Goal: Task Accomplishment & Management: Complete application form

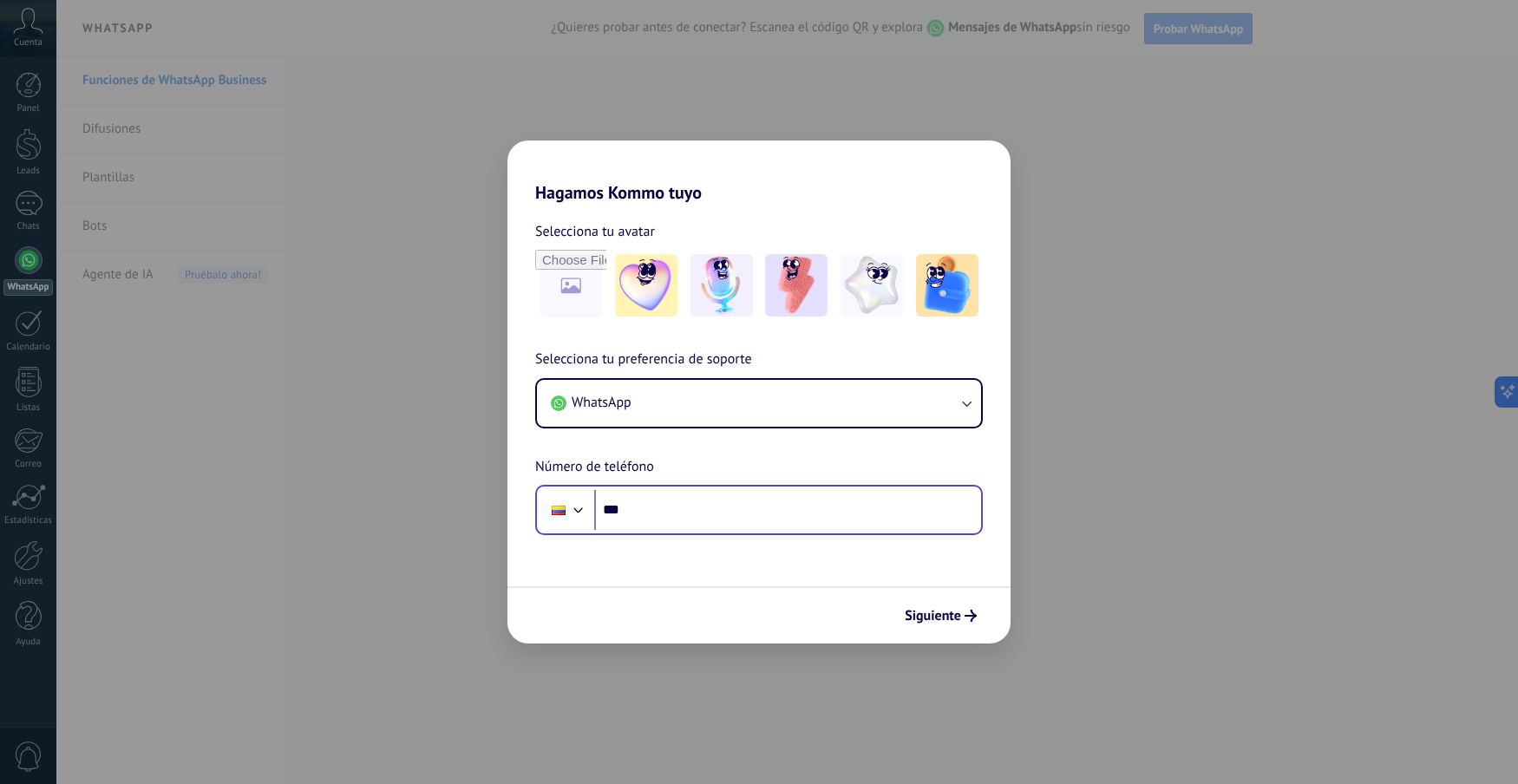
click at [856, 531] on div "Phone ***" at bounding box center [758, 510] width 447 height 51
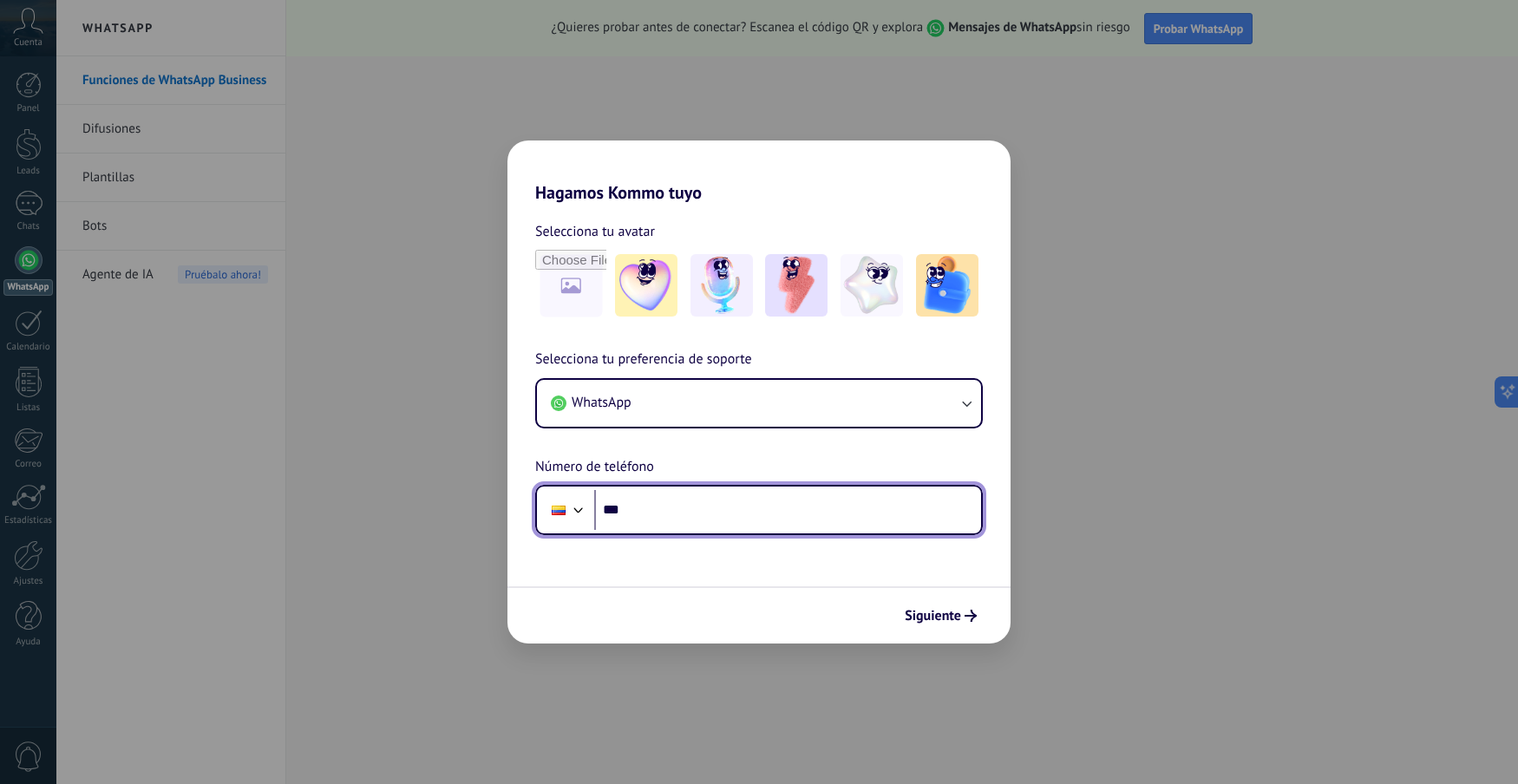
click at [850, 524] on input "***" at bounding box center [787, 509] width 387 height 40
type input "**********"
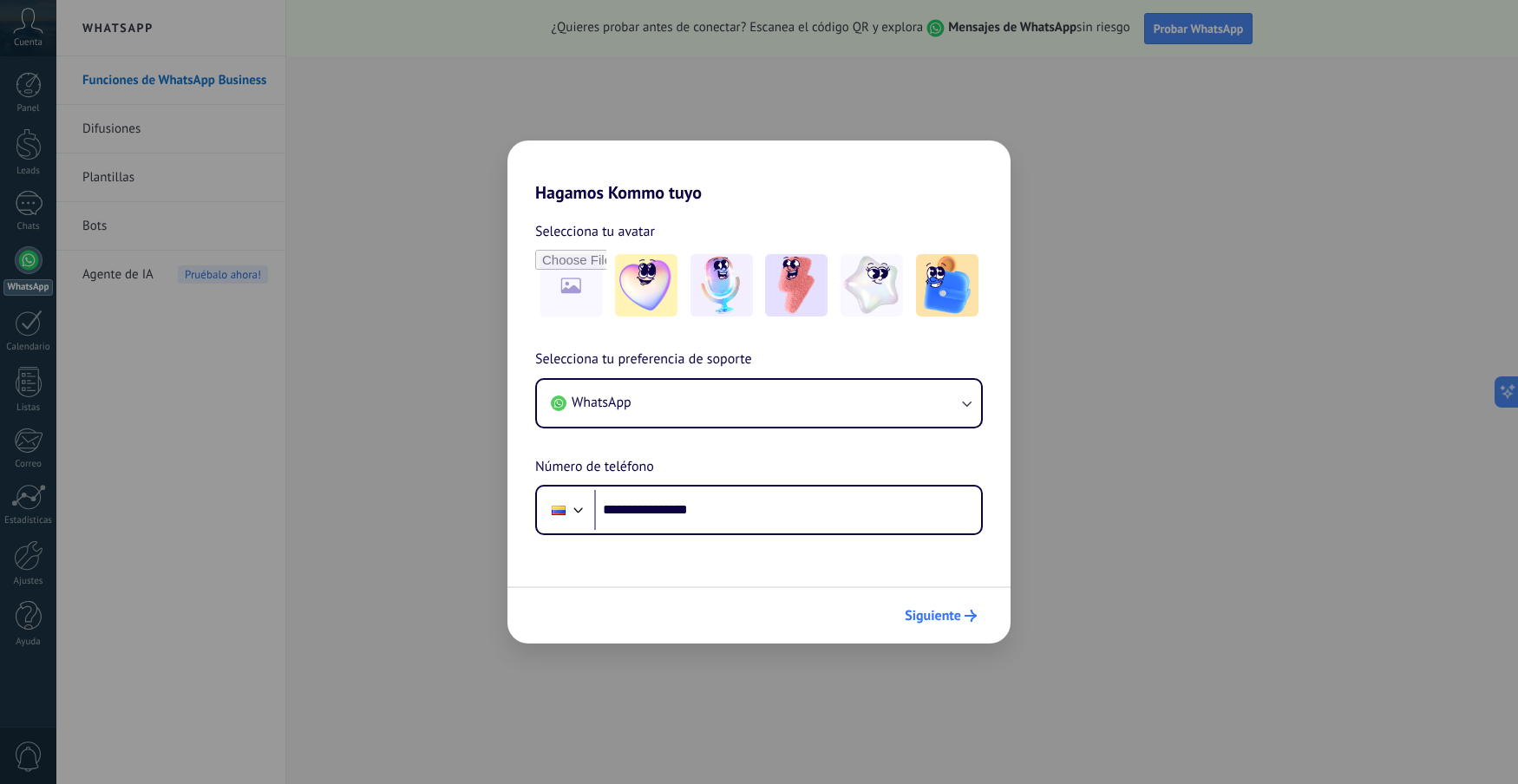
click at [933, 618] on span "Siguiente" at bounding box center [932, 616] width 57 height 12
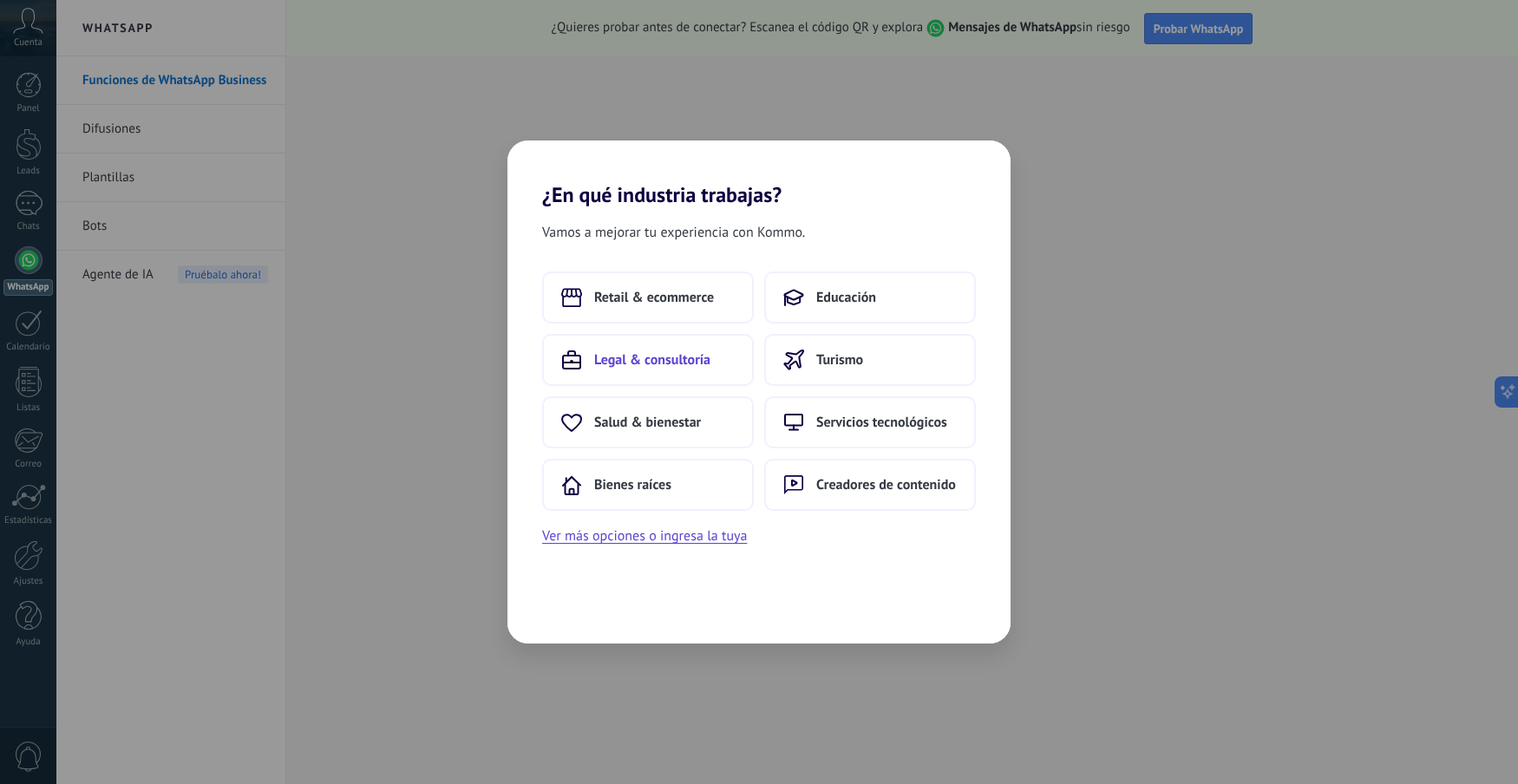
click at [702, 352] on span "Legal & consultoría" at bounding box center [652, 359] width 116 height 18
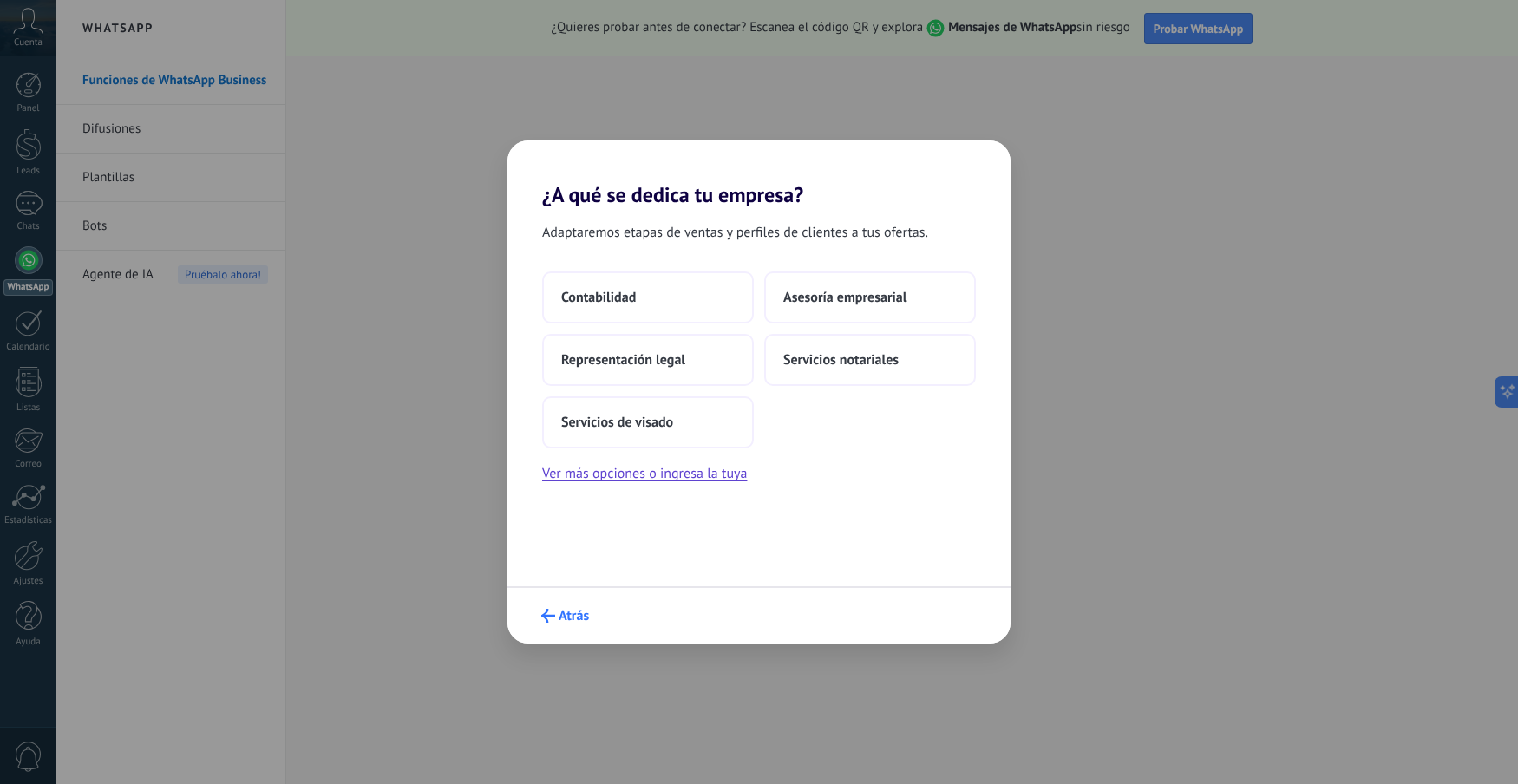
click at [559, 616] on span "Atrás" at bounding box center [573, 616] width 30 height 12
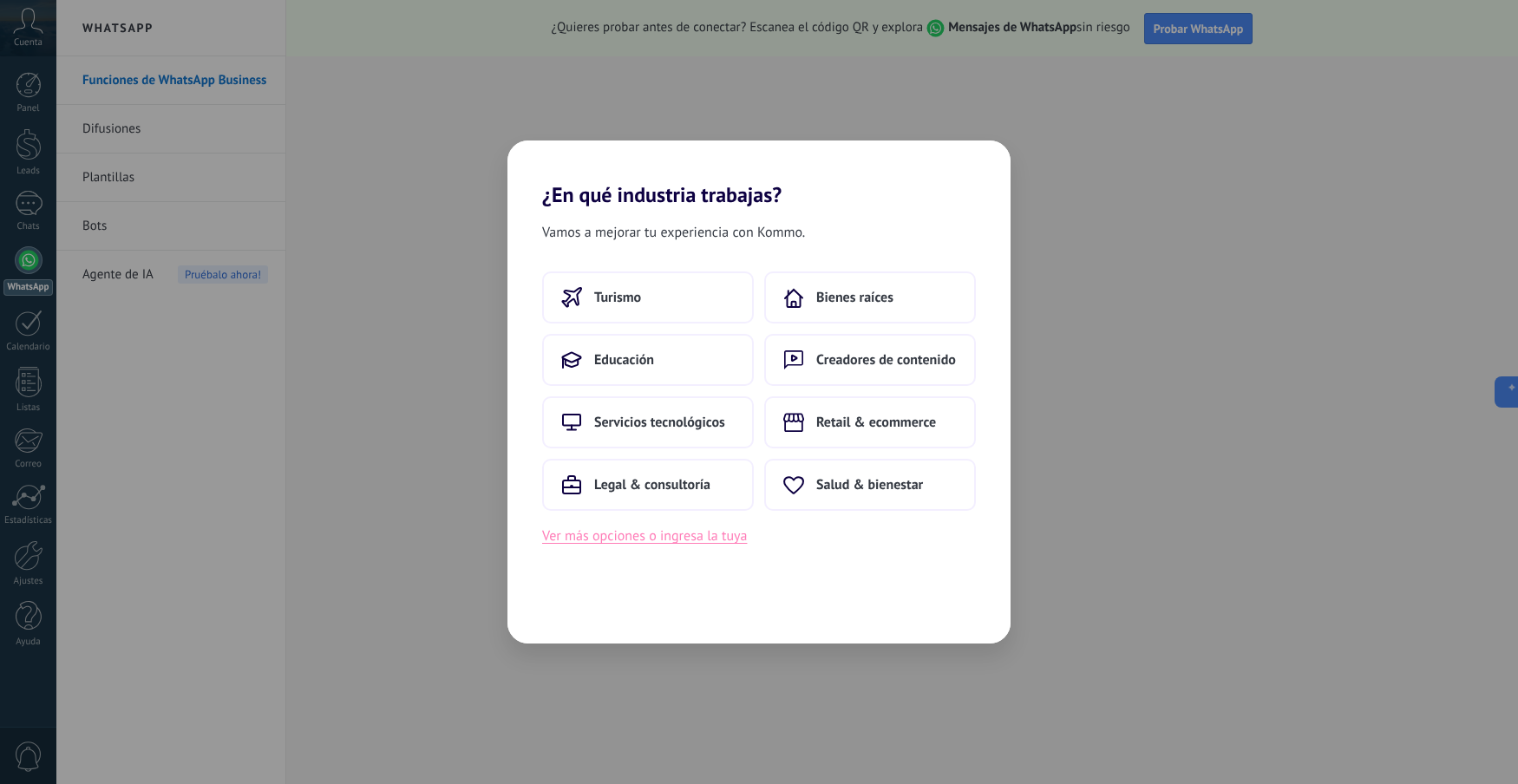
click at [722, 537] on button "Ver más opciones o ingresa la tuya" at bounding box center [644, 535] width 205 height 22
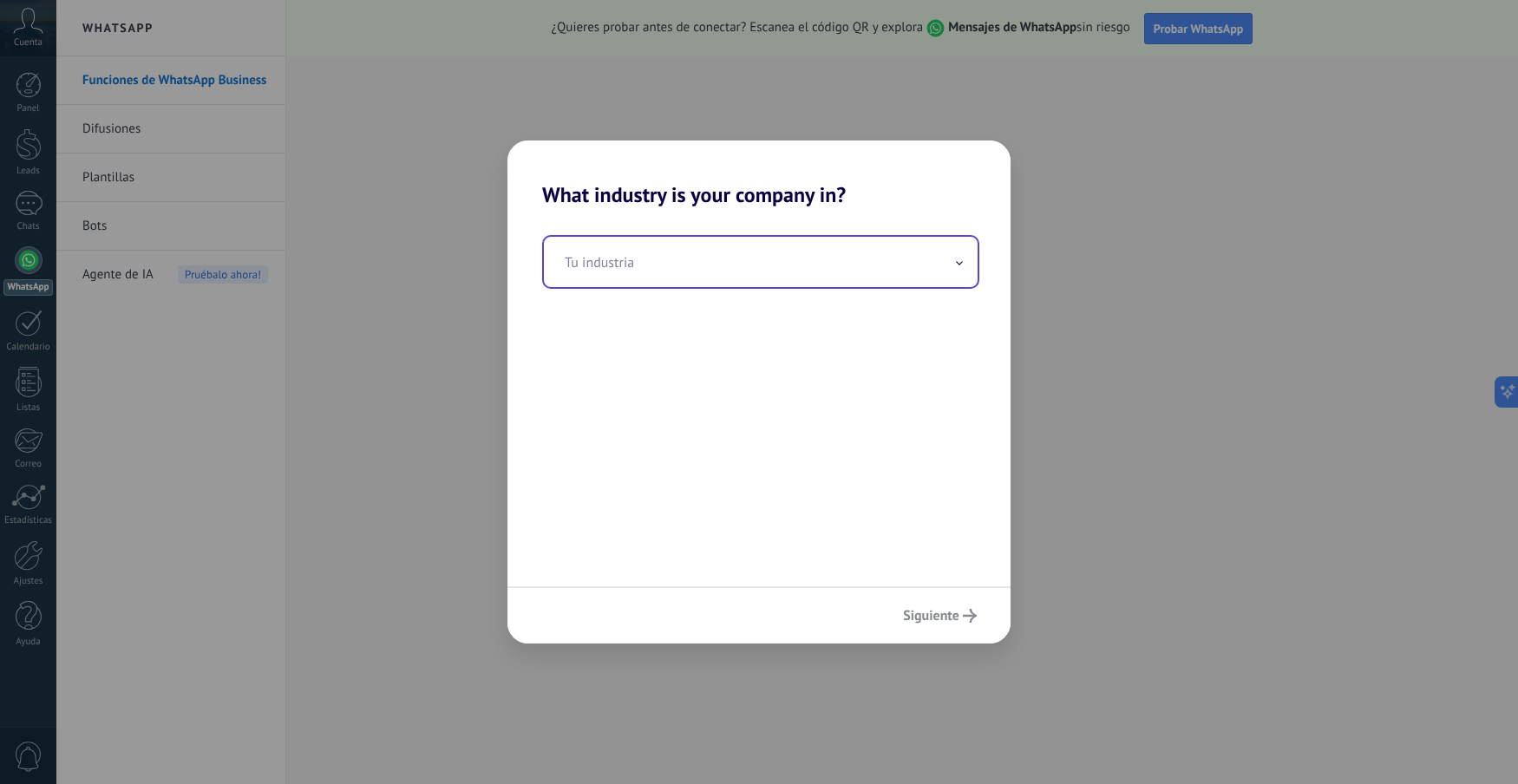
click at [876, 272] on input "text" at bounding box center [760, 262] width 434 height 51
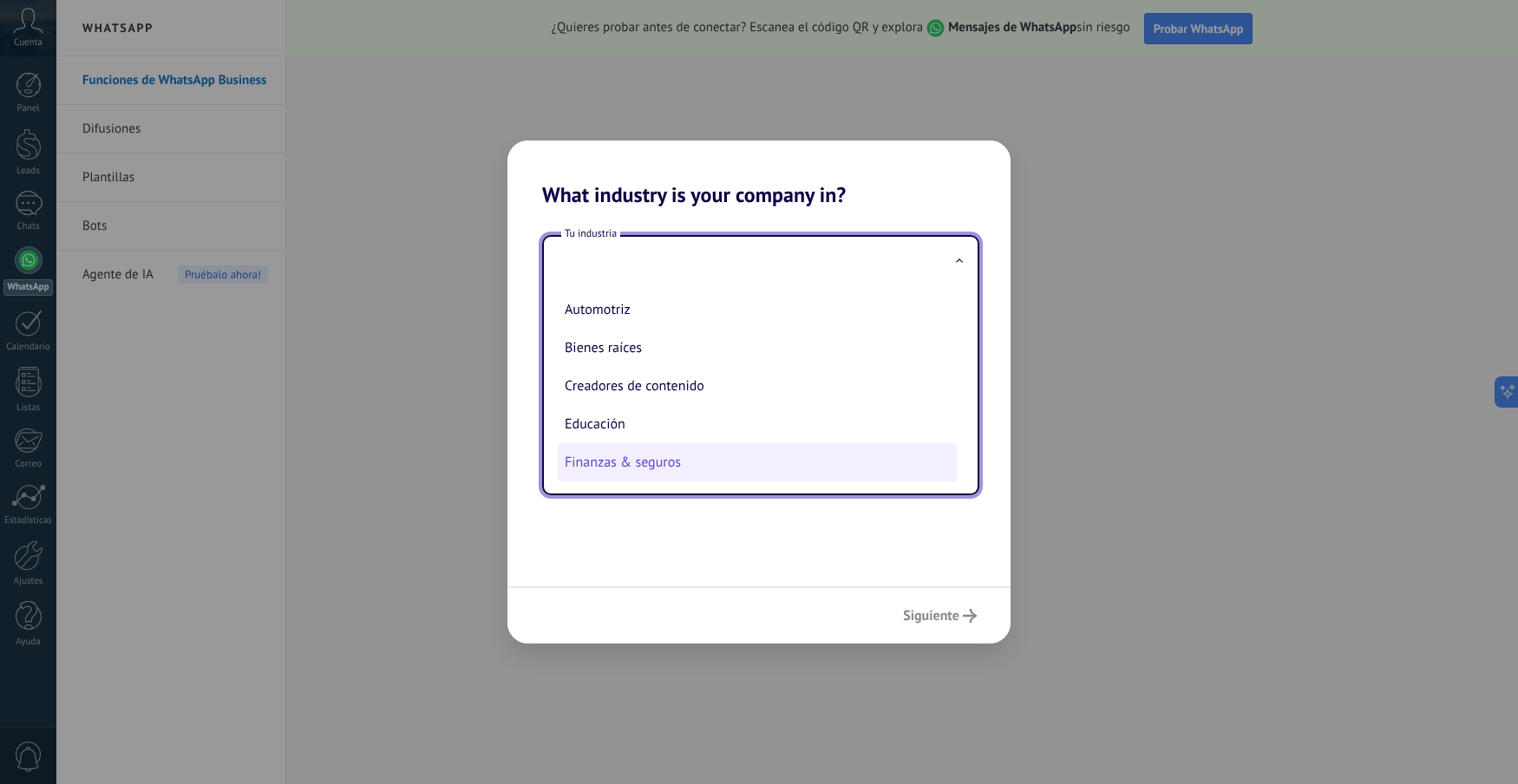
drag, startPoint x: 855, startPoint y: 404, endPoint x: 825, endPoint y: 469, distance: 71.6
click at [825, 469] on ul "Automotriz Bienes raíces Creadores de contenido Educación Finanzas & seguros Go…" at bounding box center [753, 391] width 420 height 206
click at [825, 469] on li "Finanzas & seguros" at bounding box center [756, 462] width 398 height 38
type input "**********"
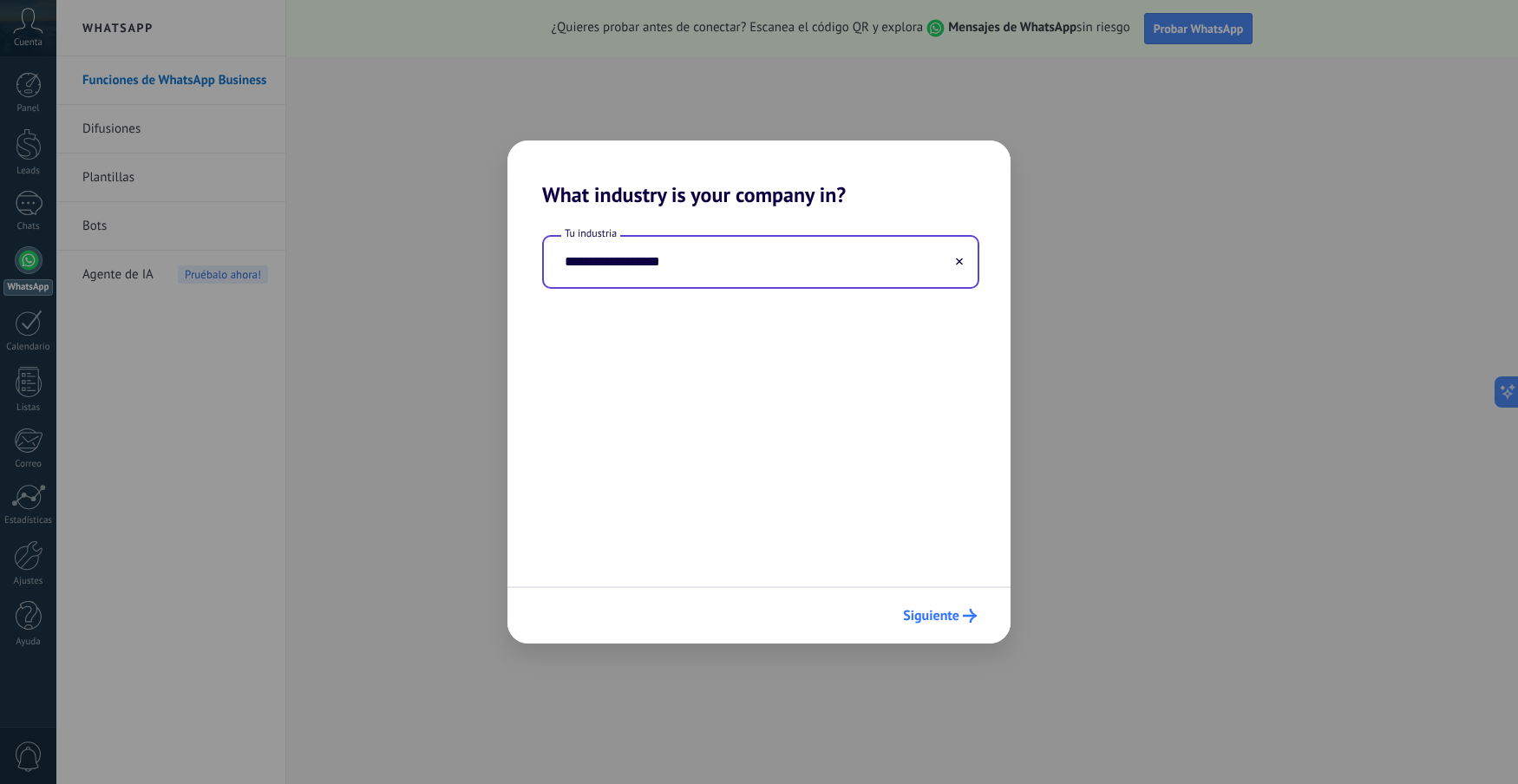
click at [955, 610] on span "Siguiente" at bounding box center [931, 616] width 57 height 12
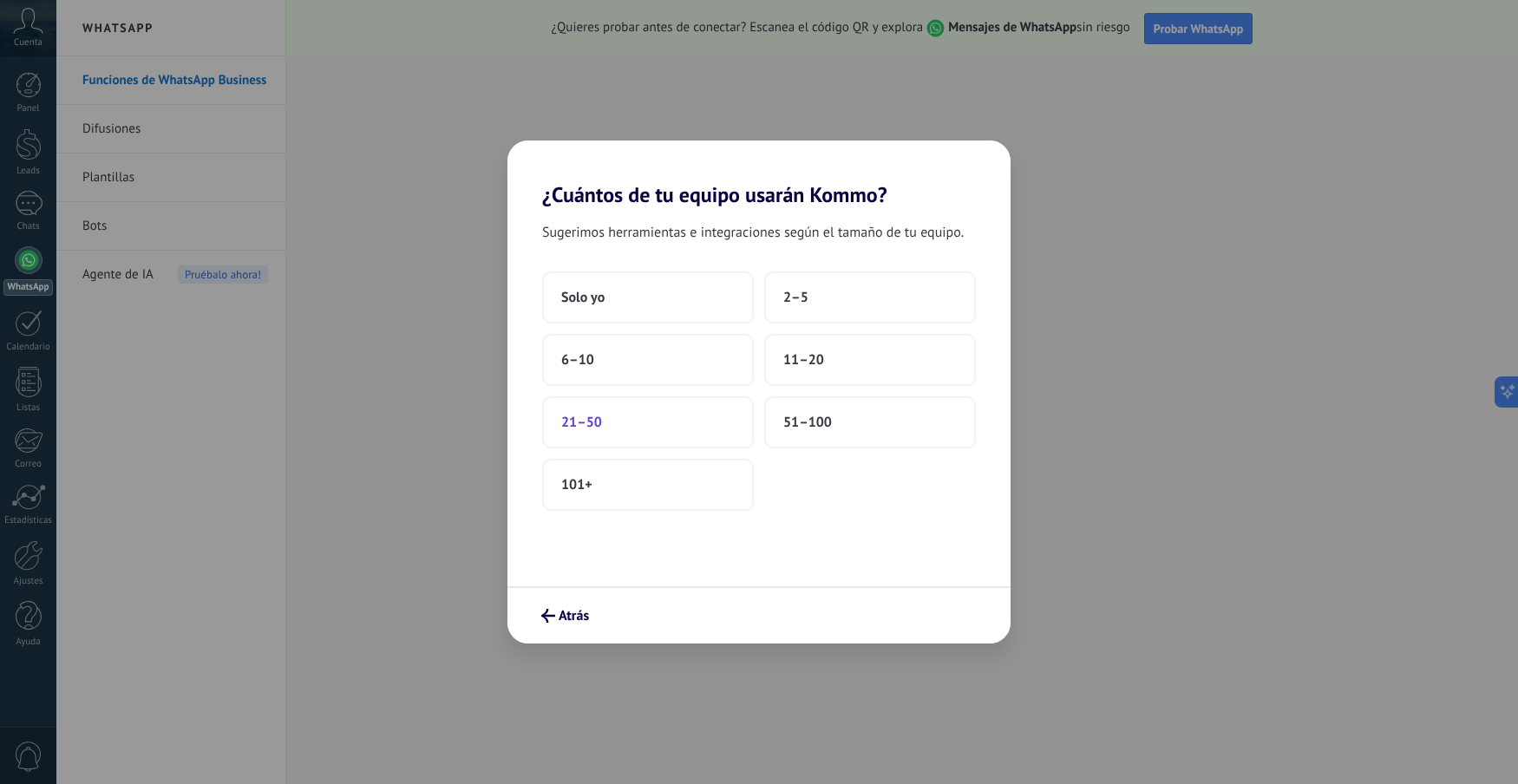
click at [614, 429] on button "21–50" at bounding box center [647, 422] width 211 height 52
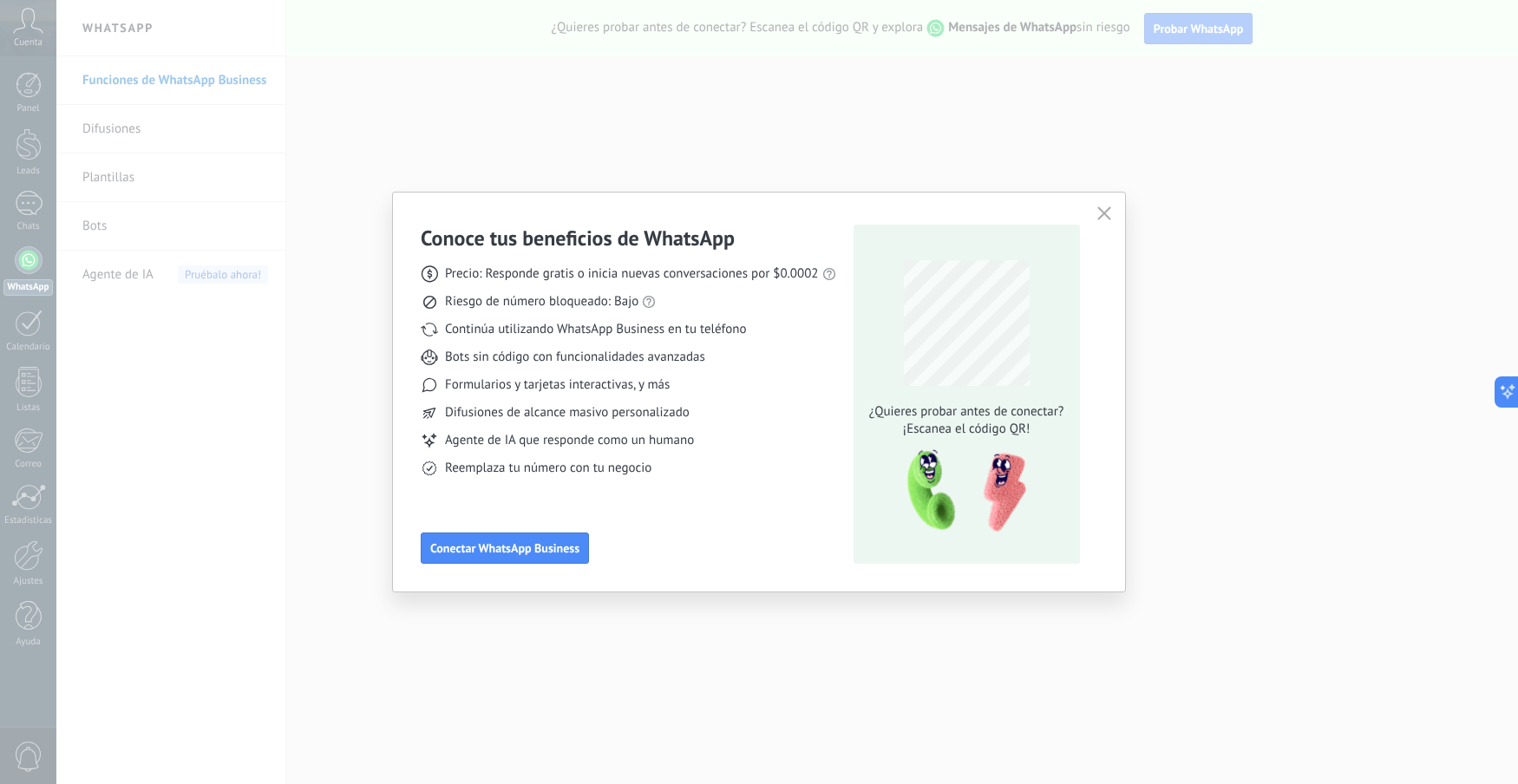
click at [1102, 207] on icon "button" at bounding box center [1104, 213] width 14 height 14
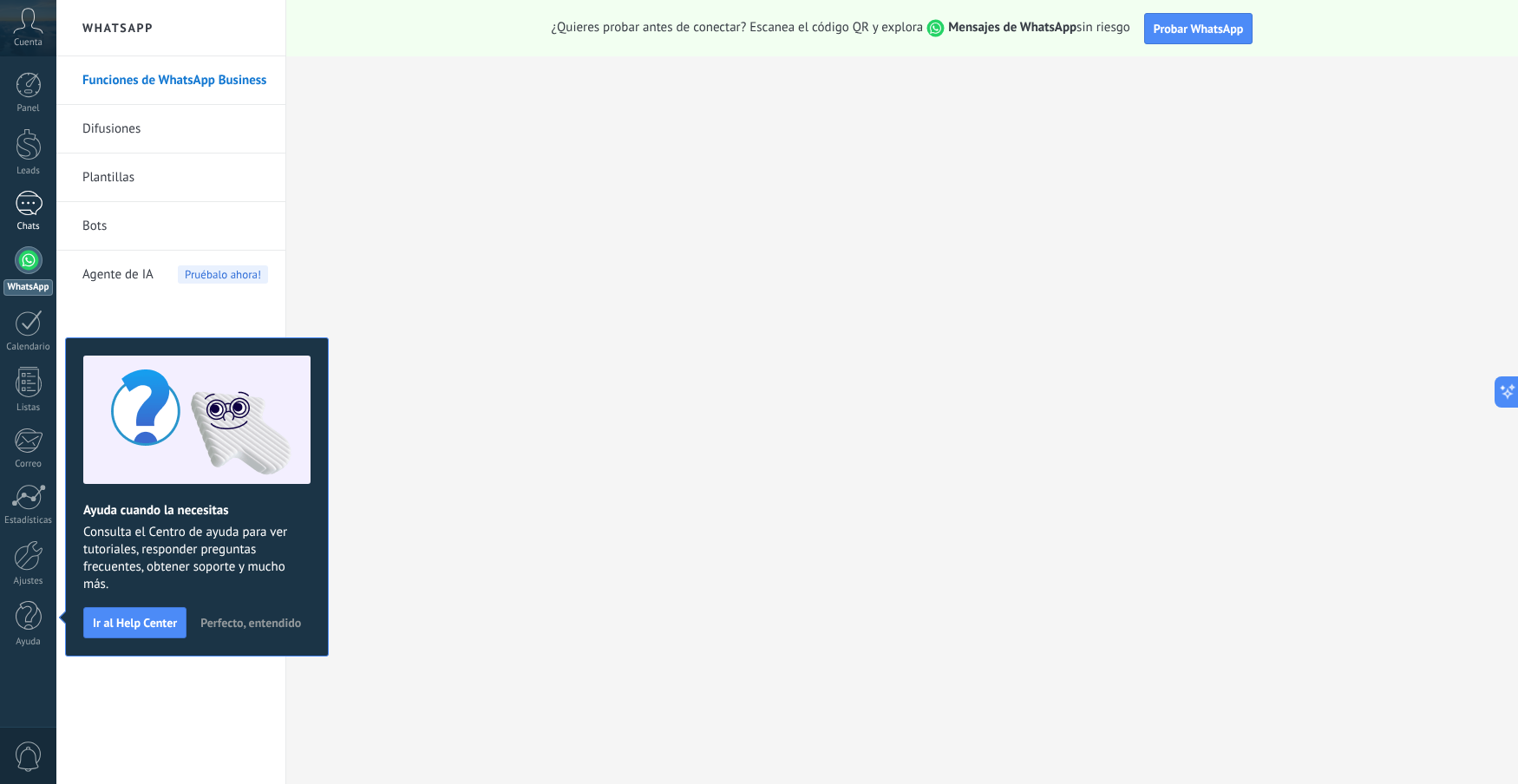
click at [31, 209] on div at bounding box center [28, 204] width 27 height 25
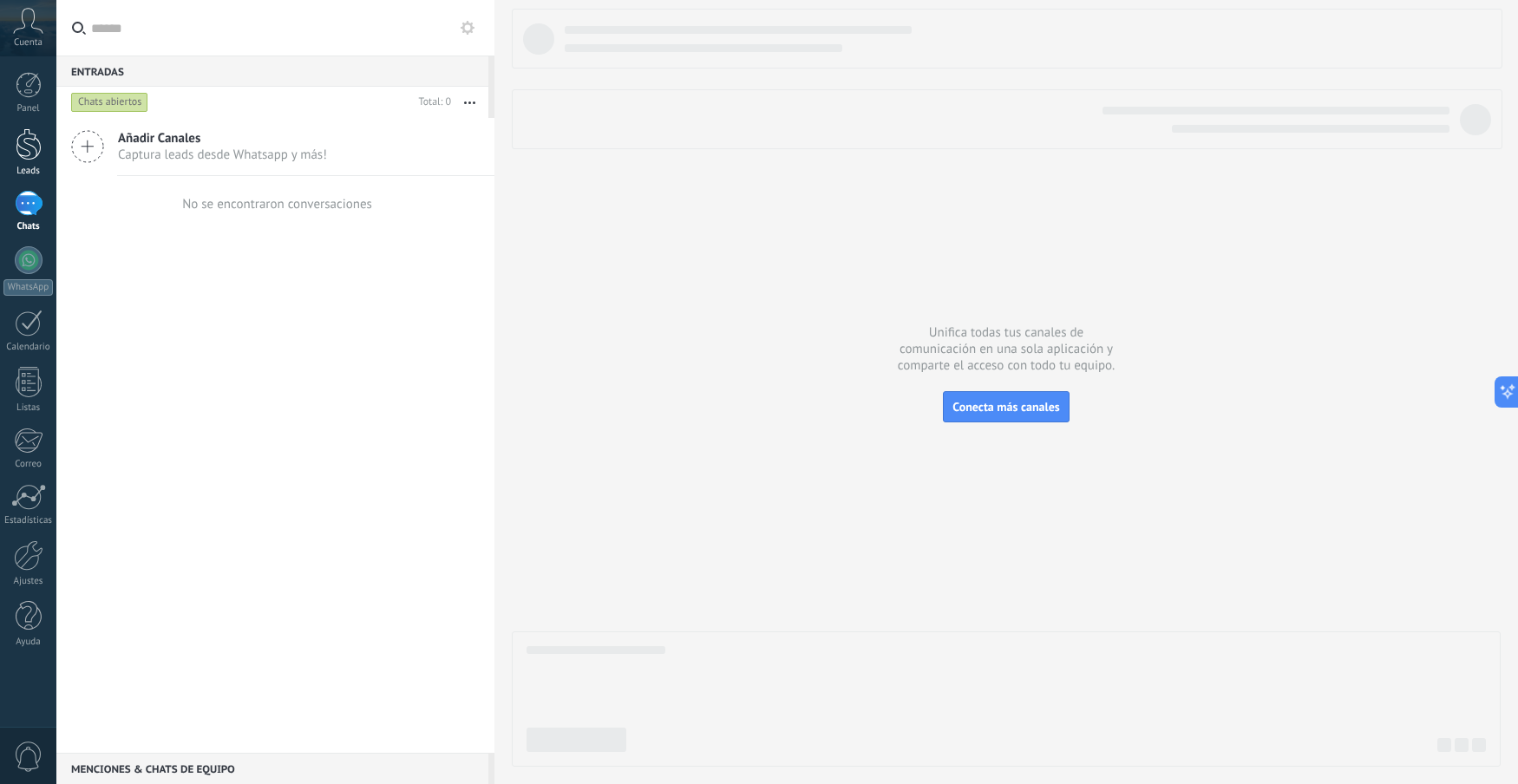
click at [38, 146] on div at bounding box center [28, 144] width 26 height 32
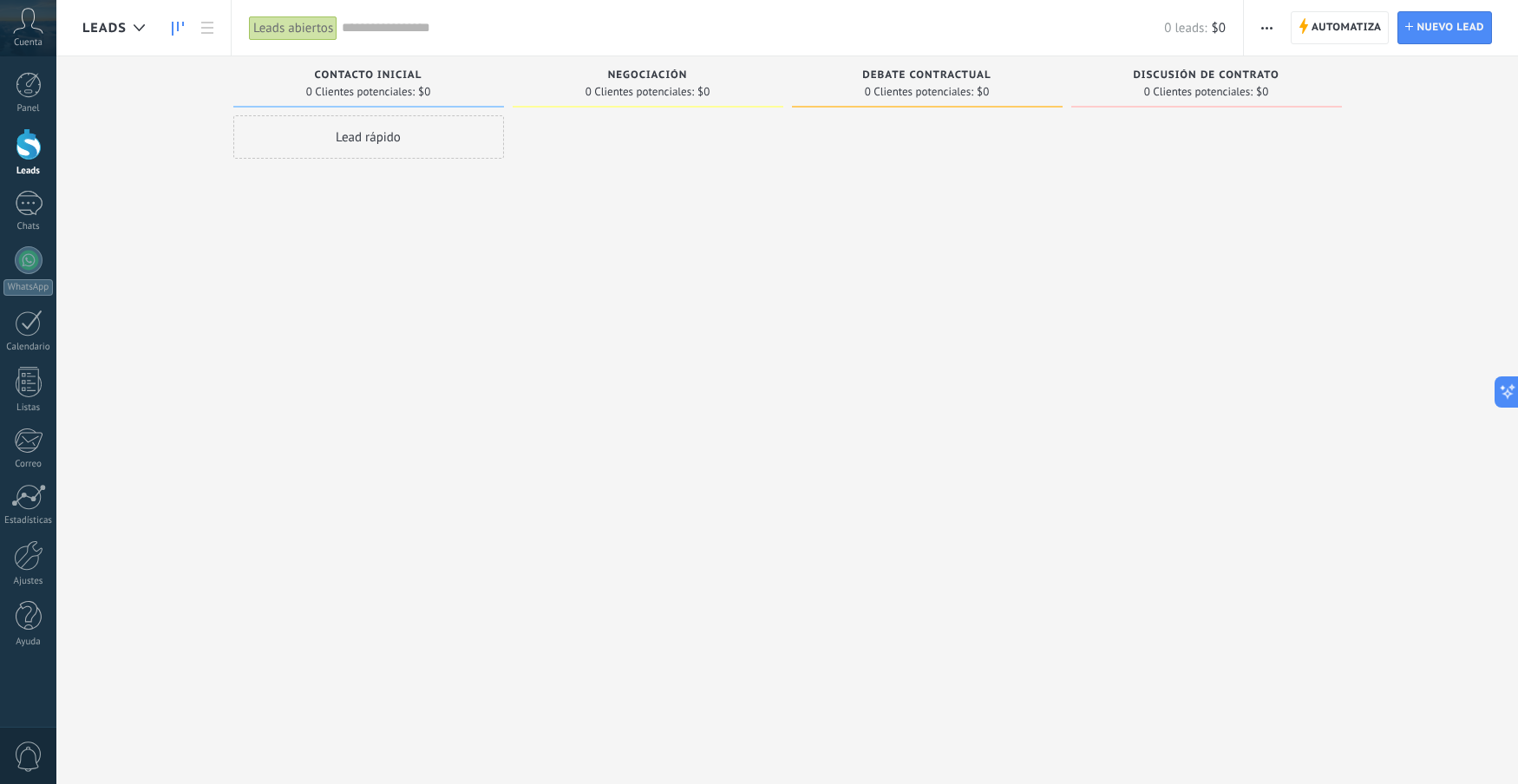
click at [36, 38] on span "Cuenta" at bounding box center [27, 43] width 28 height 12
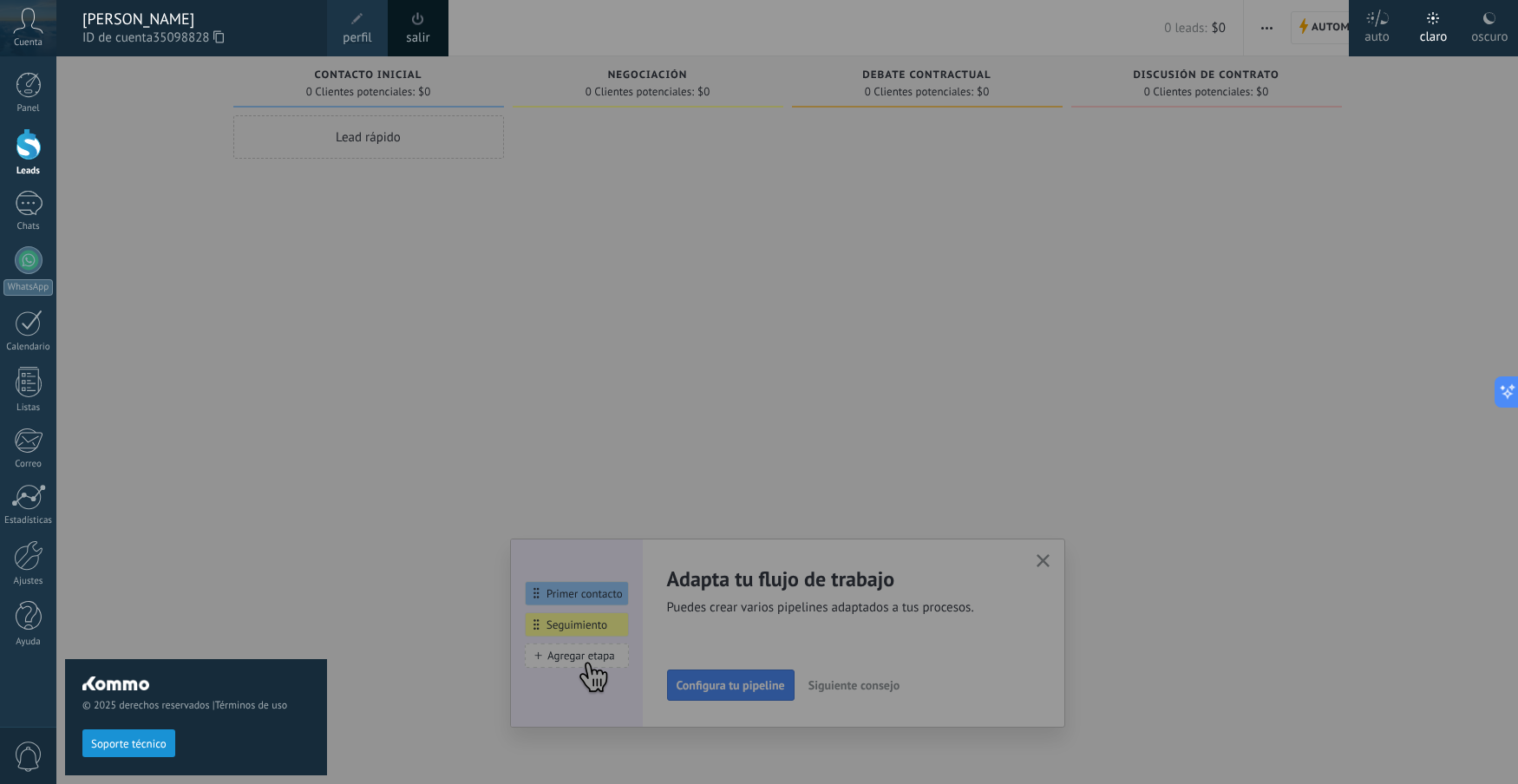
click at [1221, 359] on div at bounding box center [816, 392] width 1518 height 784
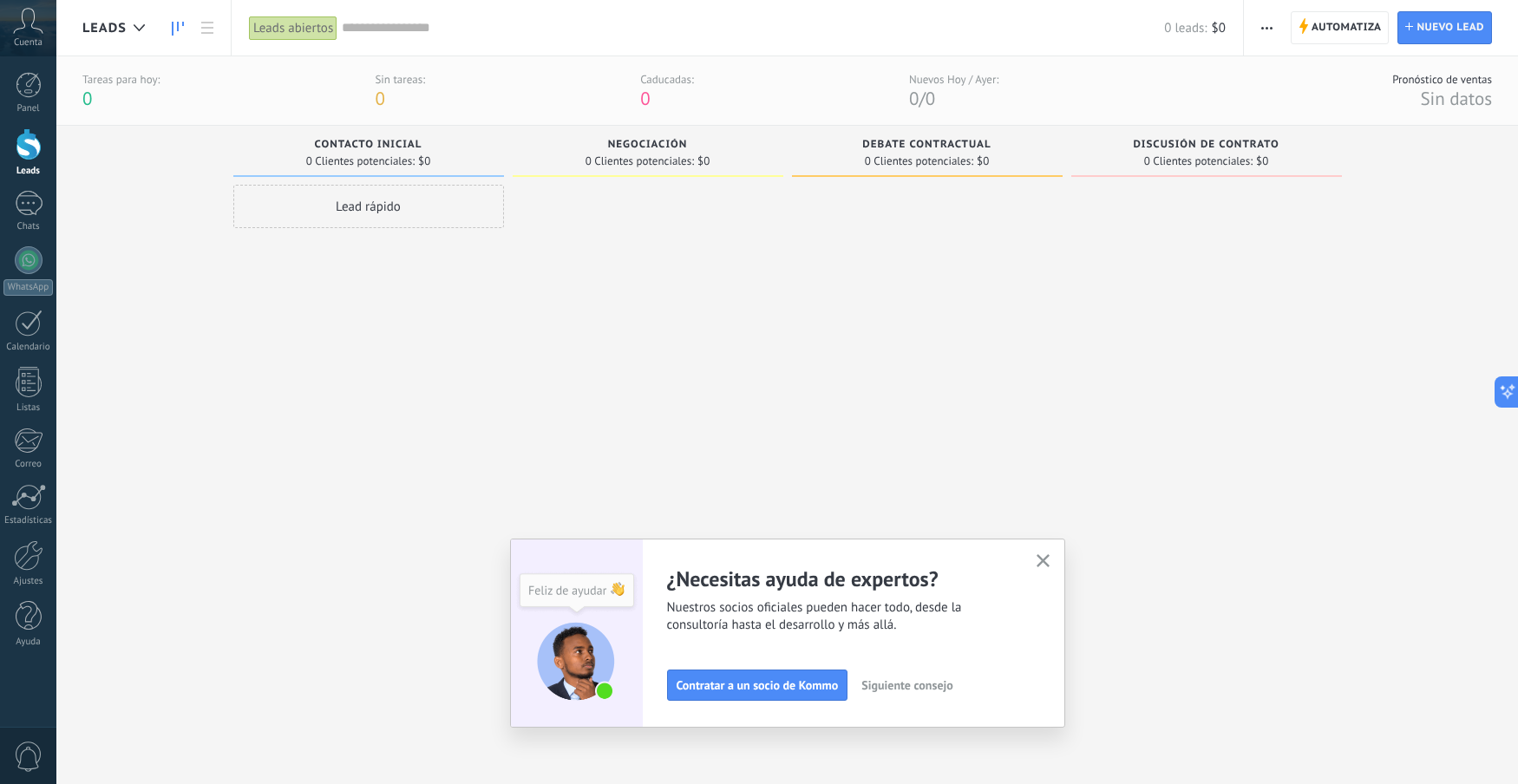
click at [1032, 552] on button "button" at bounding box center [1043, 561] width 21 height 23
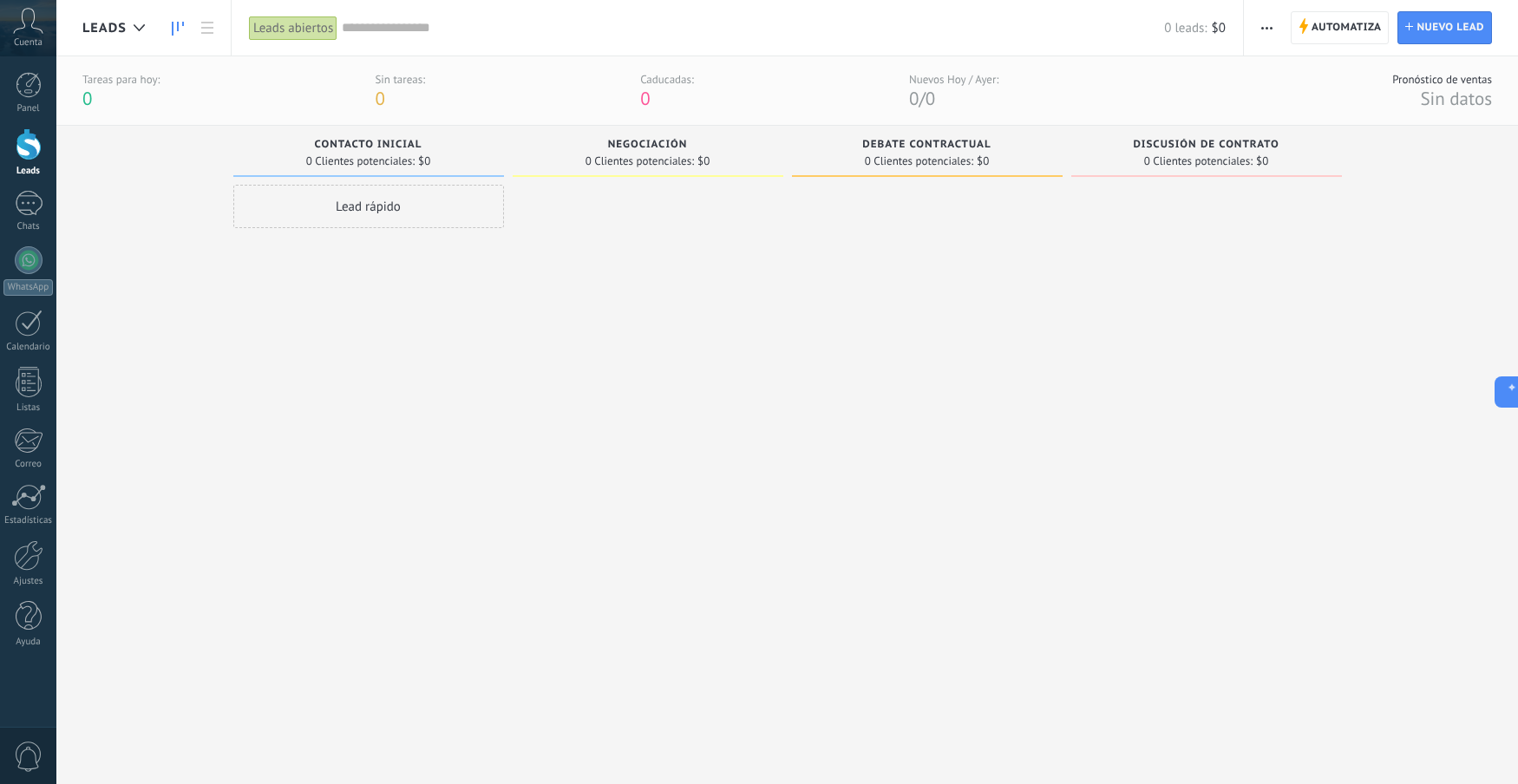
click at [27, 136] on div at bounding box center [28, 144] width 26 height 32
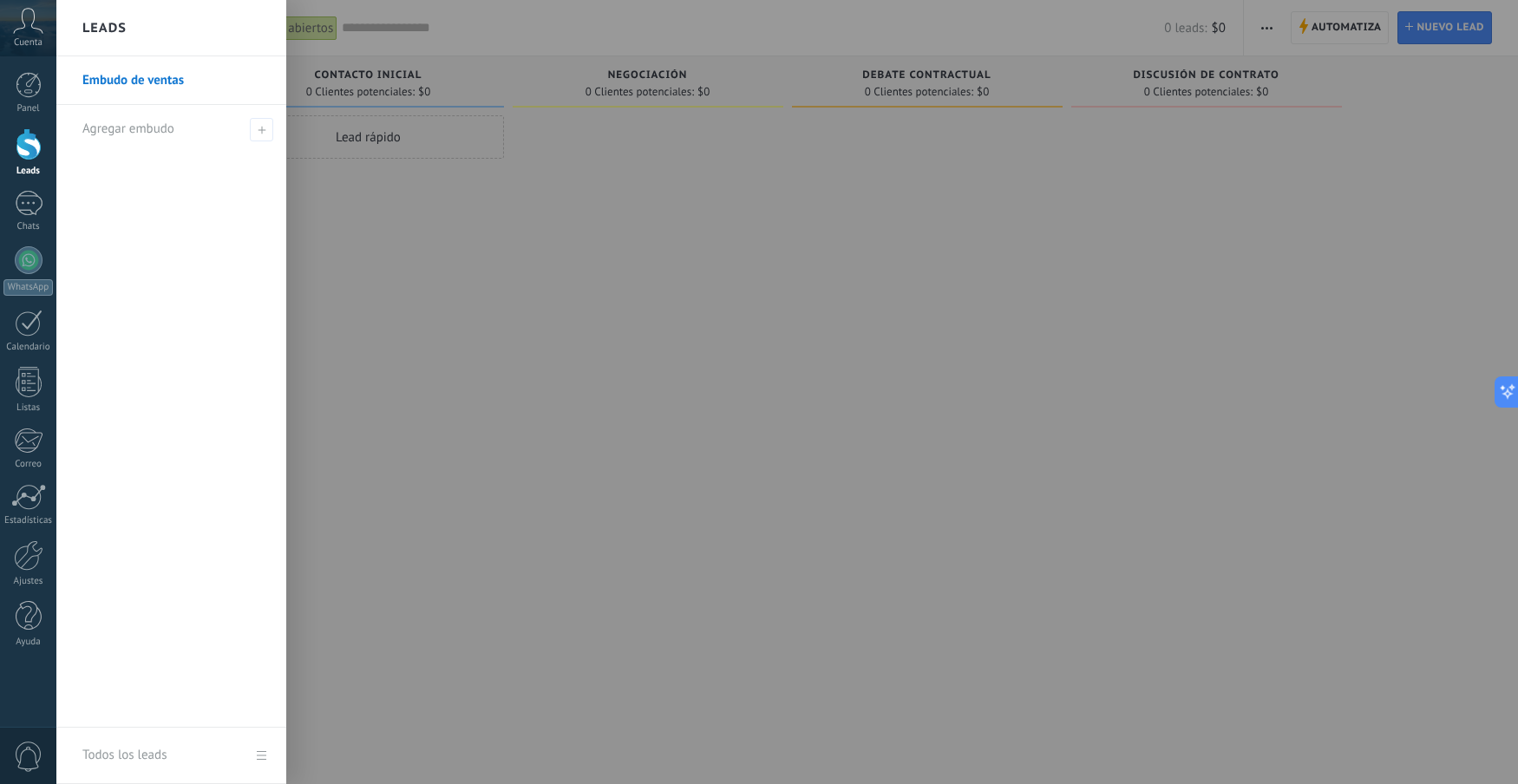
click at [40, 37] on span "Cuenta" at bounding box center [27, 43] width 28 height 12
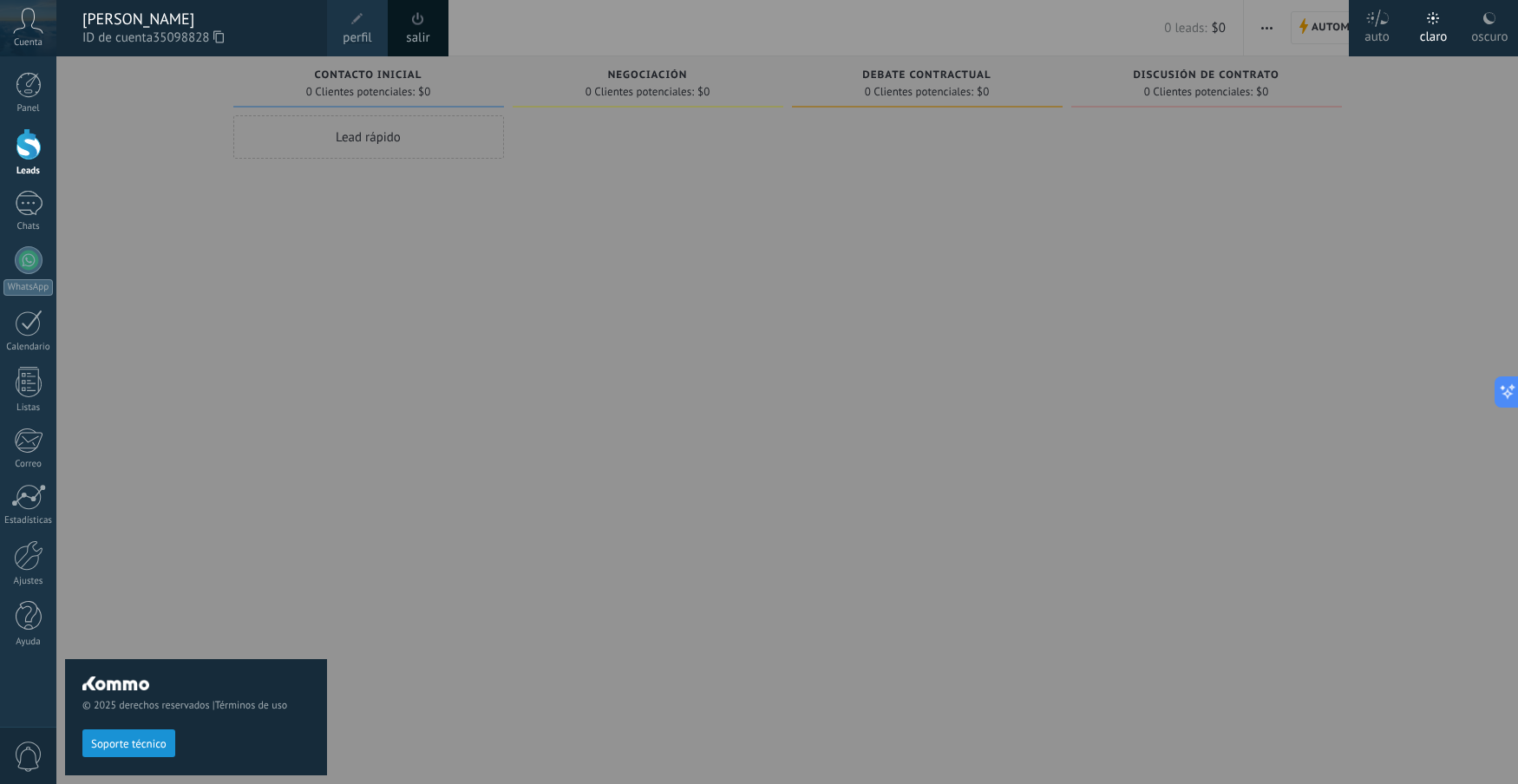
click at [608, 494] on div at bounding box center [816, 392] width 1518 height 784
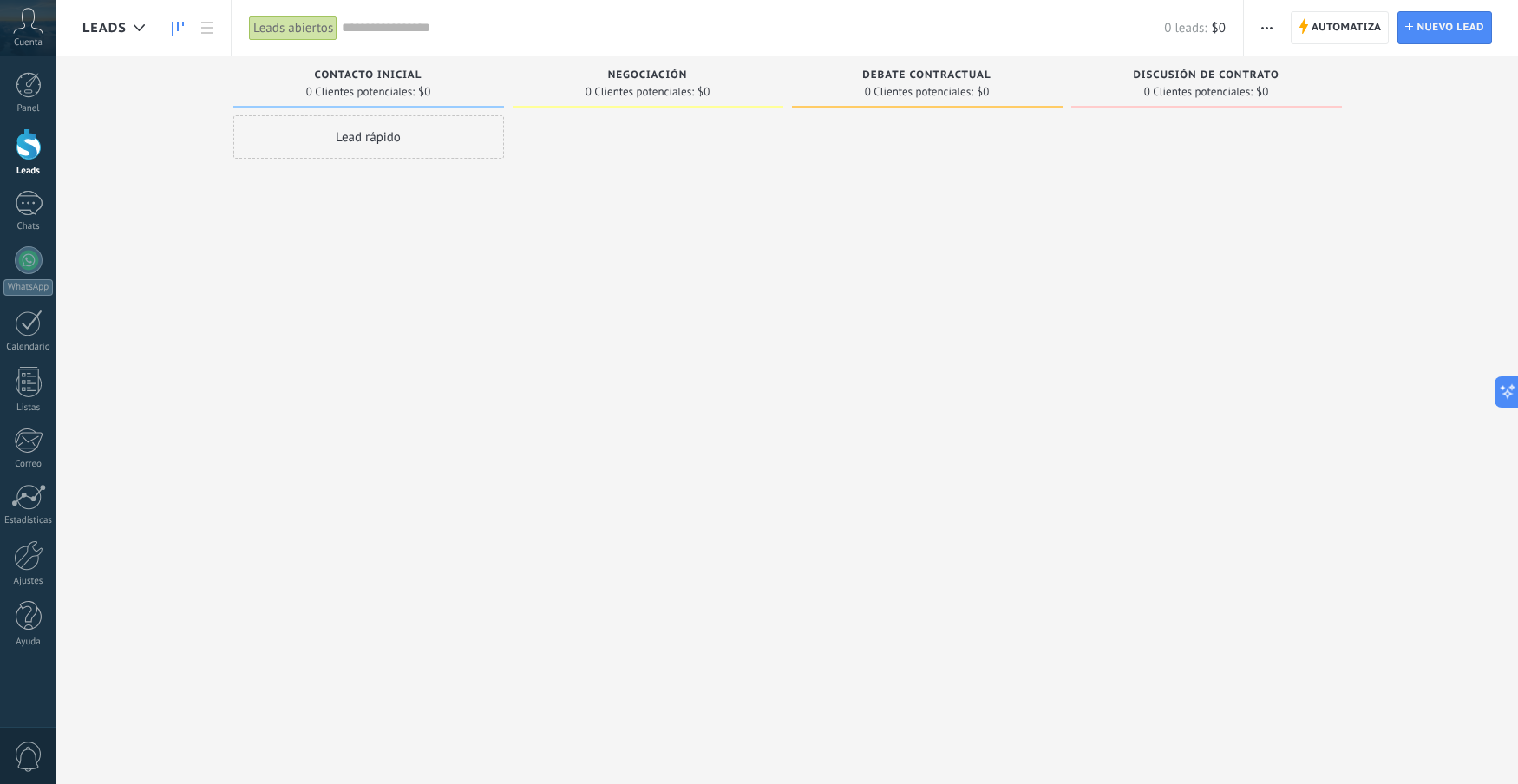
click at [24, 33] on icon at bounding box center [27, 20] width 30 height 26
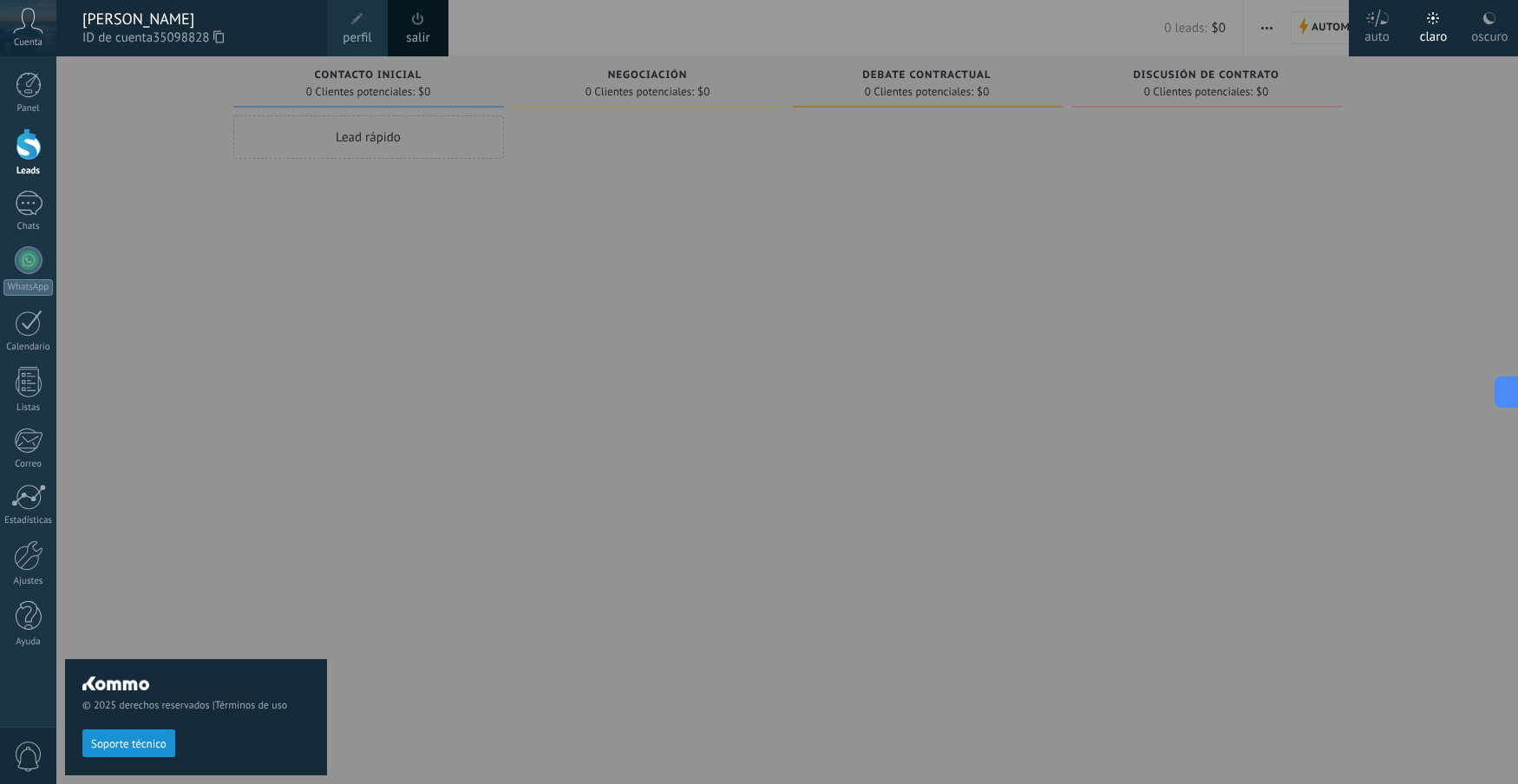
click at [29, 751] on span "0" at bounding box center [28, 756] width 29 height 30
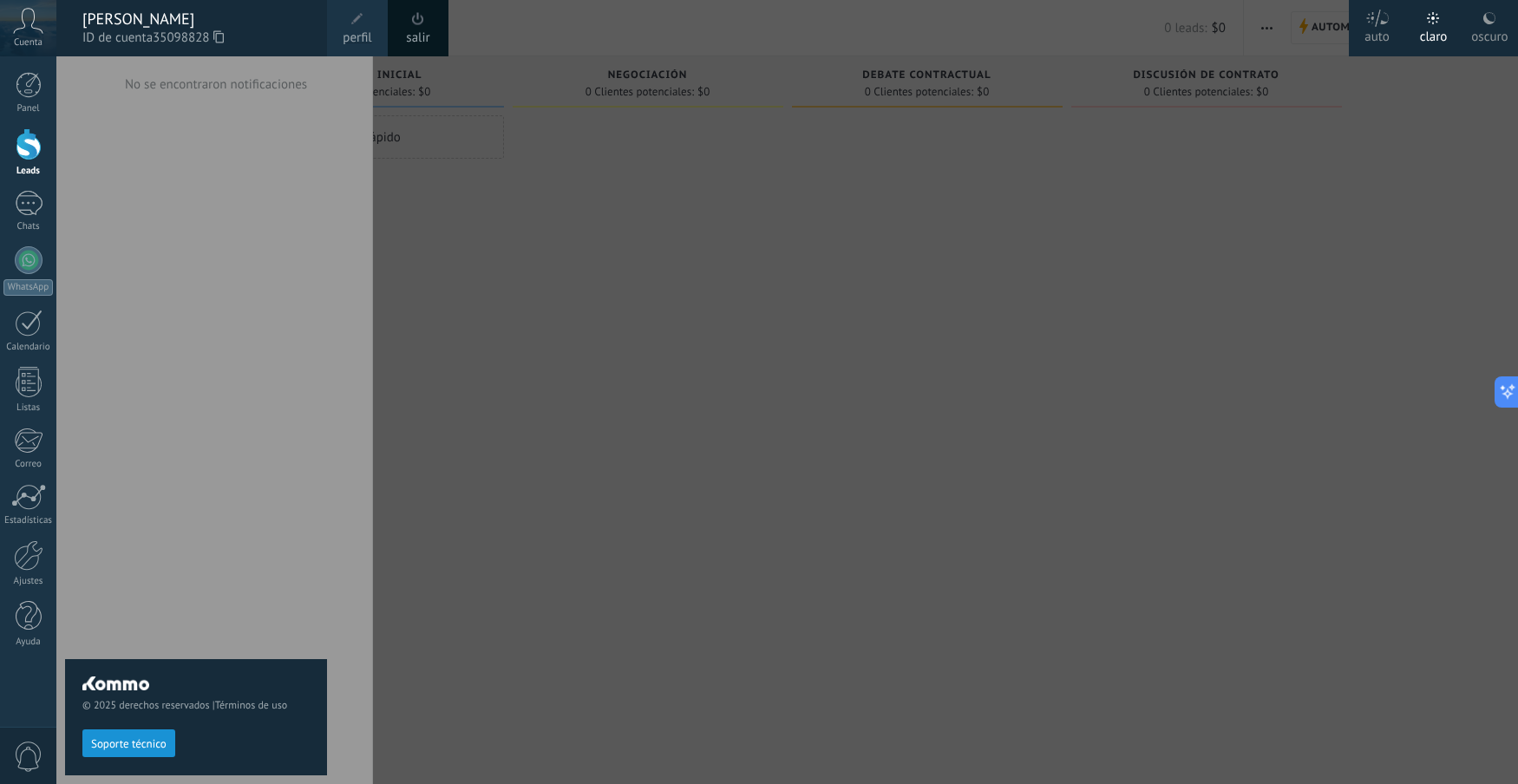
click at [1048, 205] on div at bounding box center [816, 392] width 1518 height 784
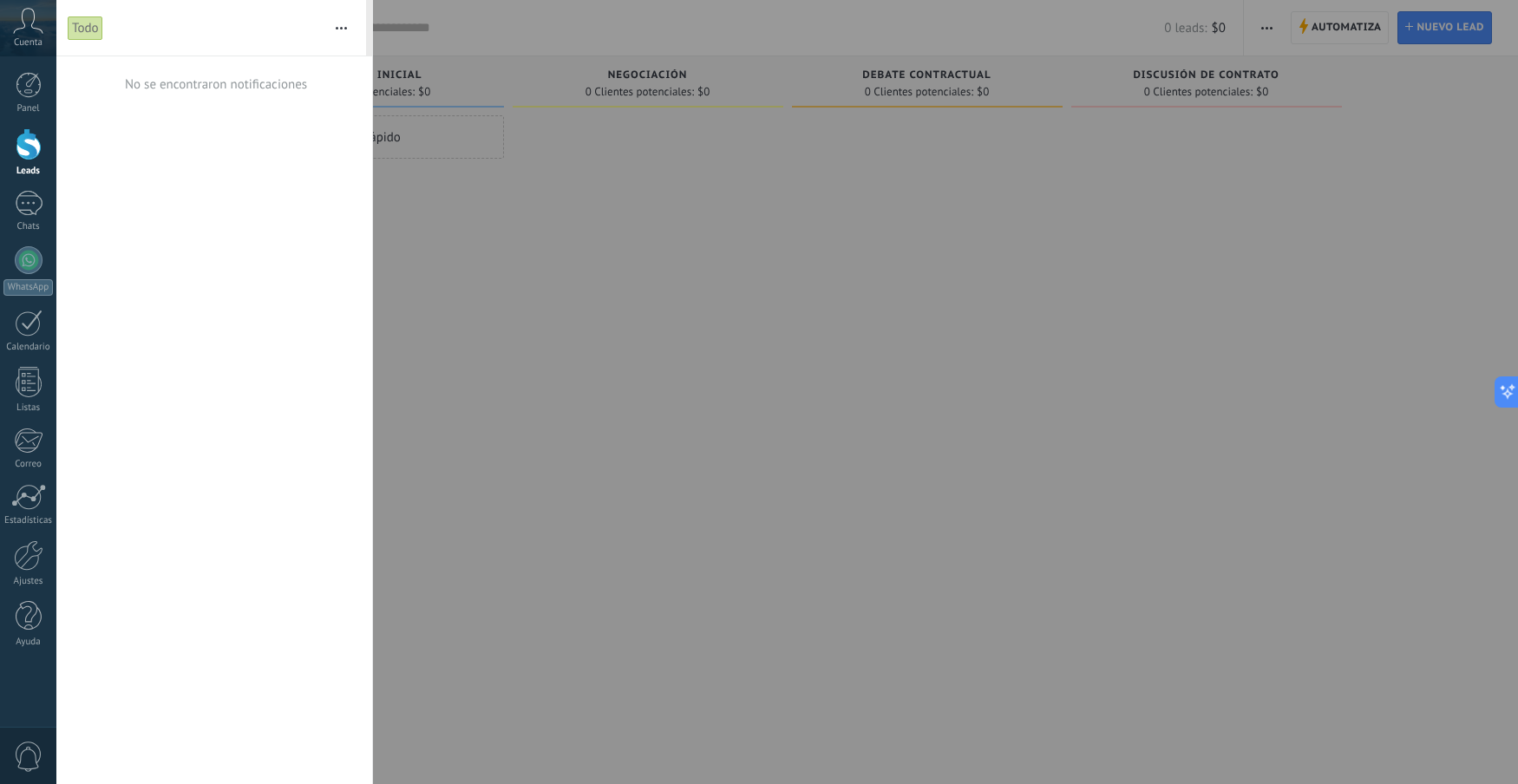
click at [1466, 37] on div at bounding box center [759, 392] width 1518 height 784
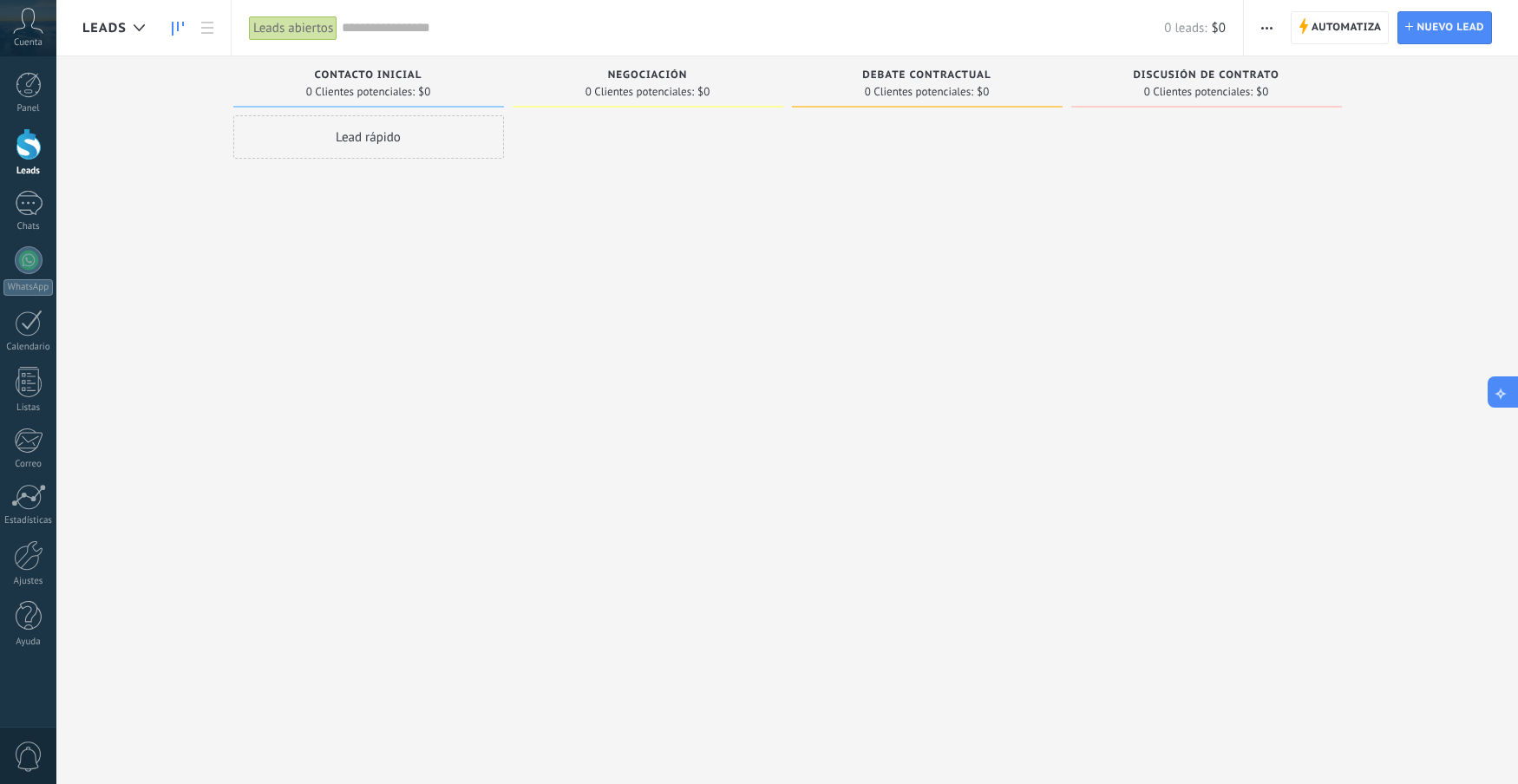
click at [1502, 394] on icon at bounding box center [1500, 392] width 19 height 19
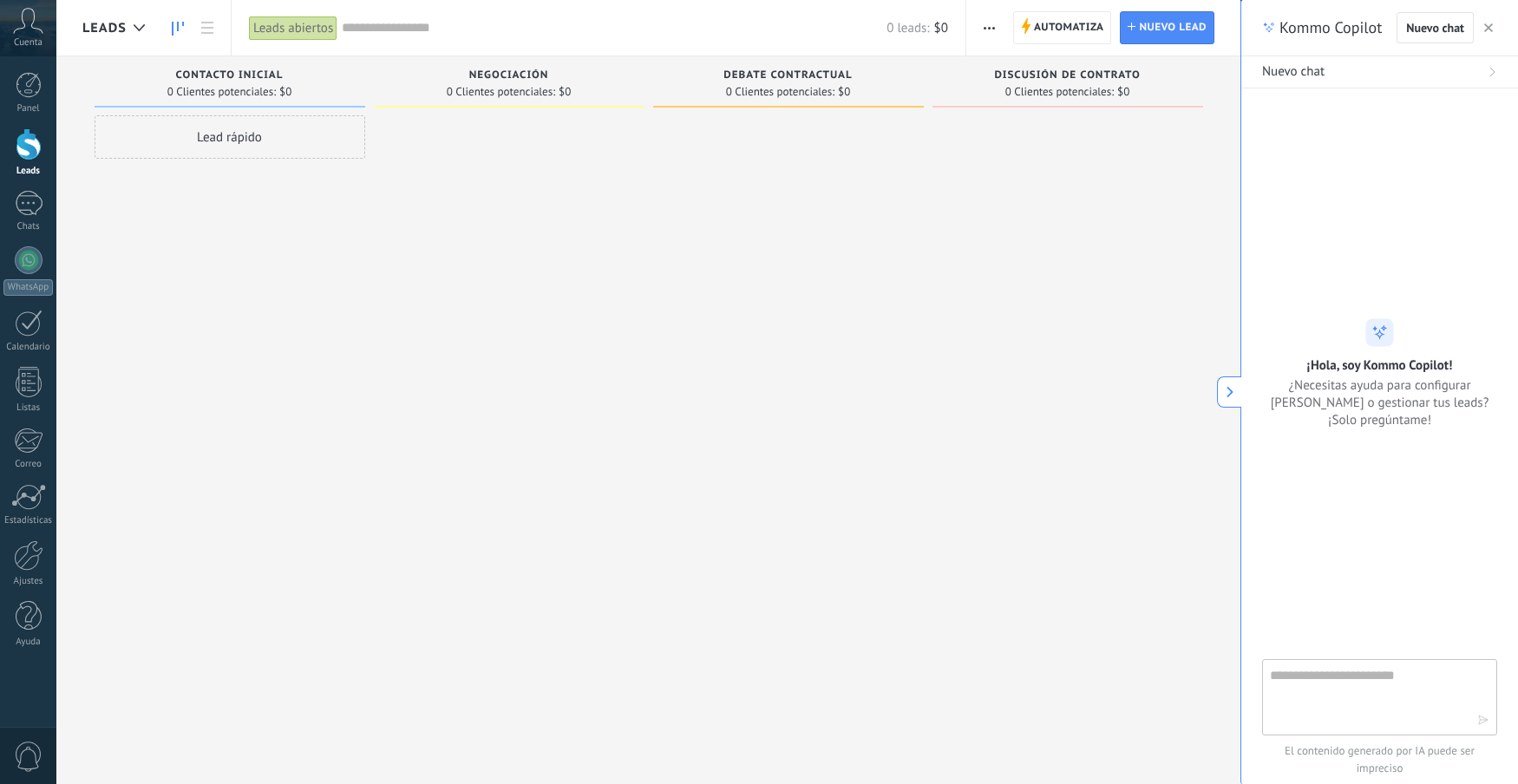
click at [1489, 27] on icon "button" at bounding box center [1488, 27] width 9 height 9
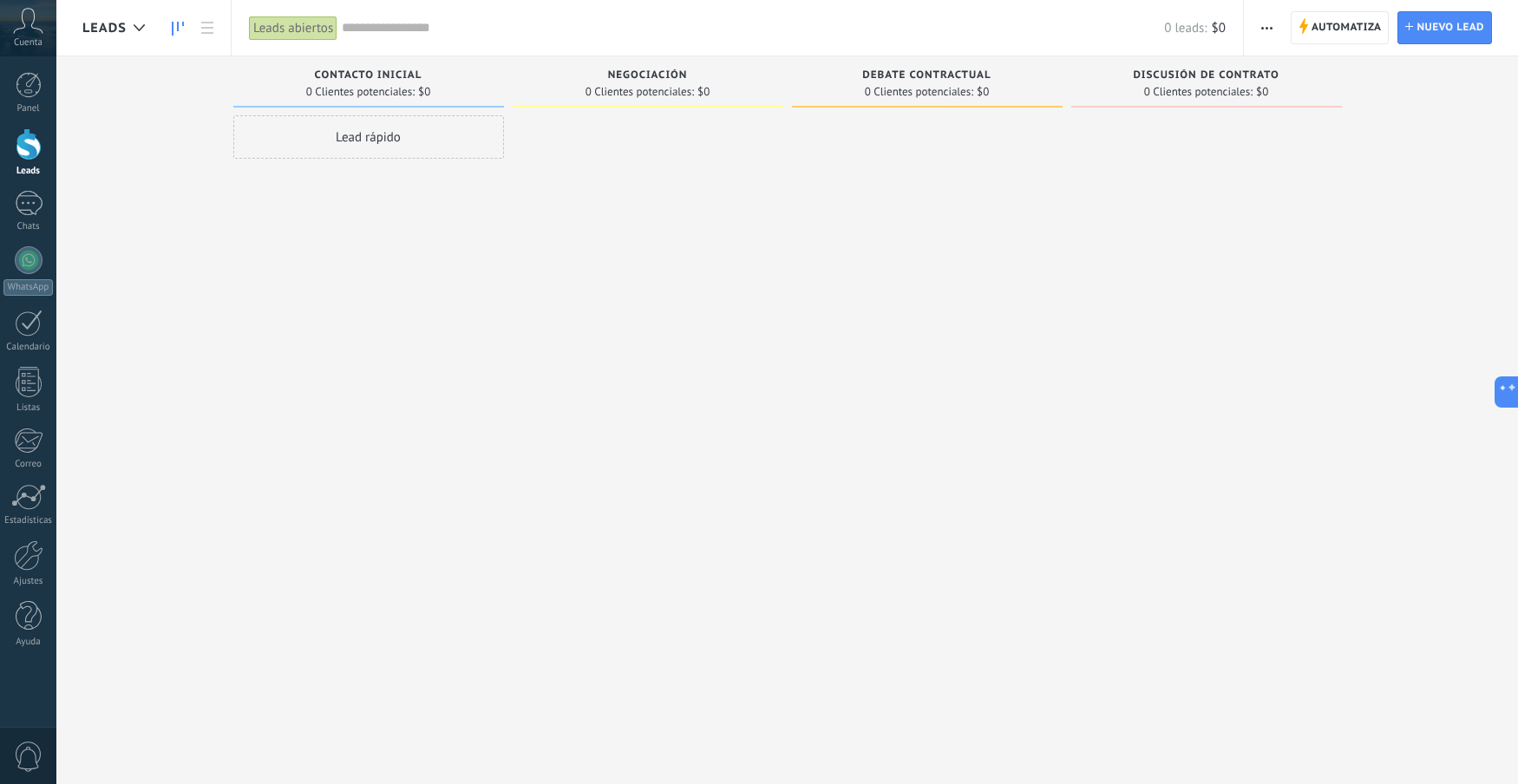
click at [1156, 103] on div "Discusión de contrato 0 Clientes potenciales: $0" at bounding box center [1206, 82] width 271 height 52
click at [213, 43] on link at bounding box center [208, 28] width 29 height 34
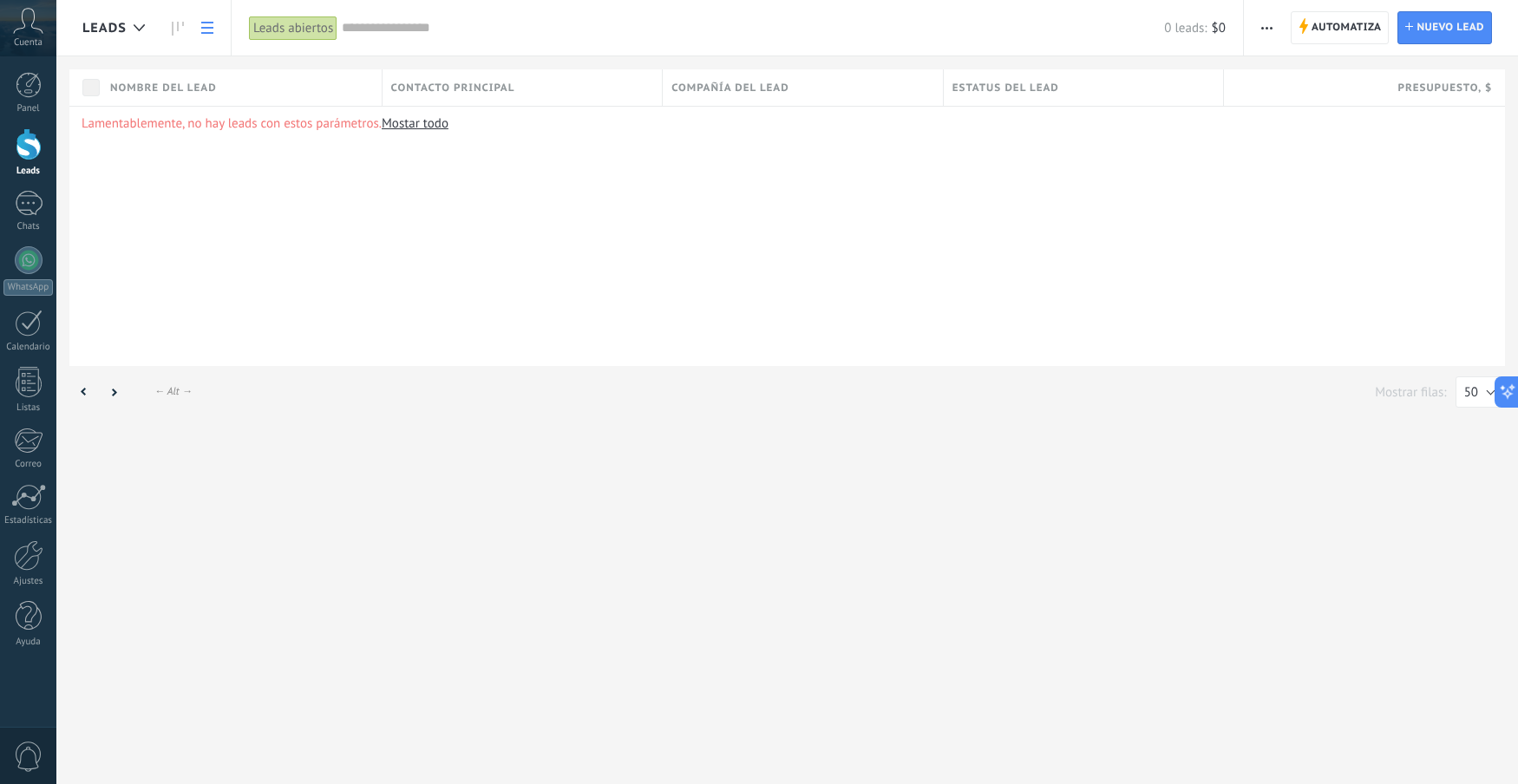
click at [23, 37] on span "Cuenta" at bounding box center [27, 43] width 28 height 12
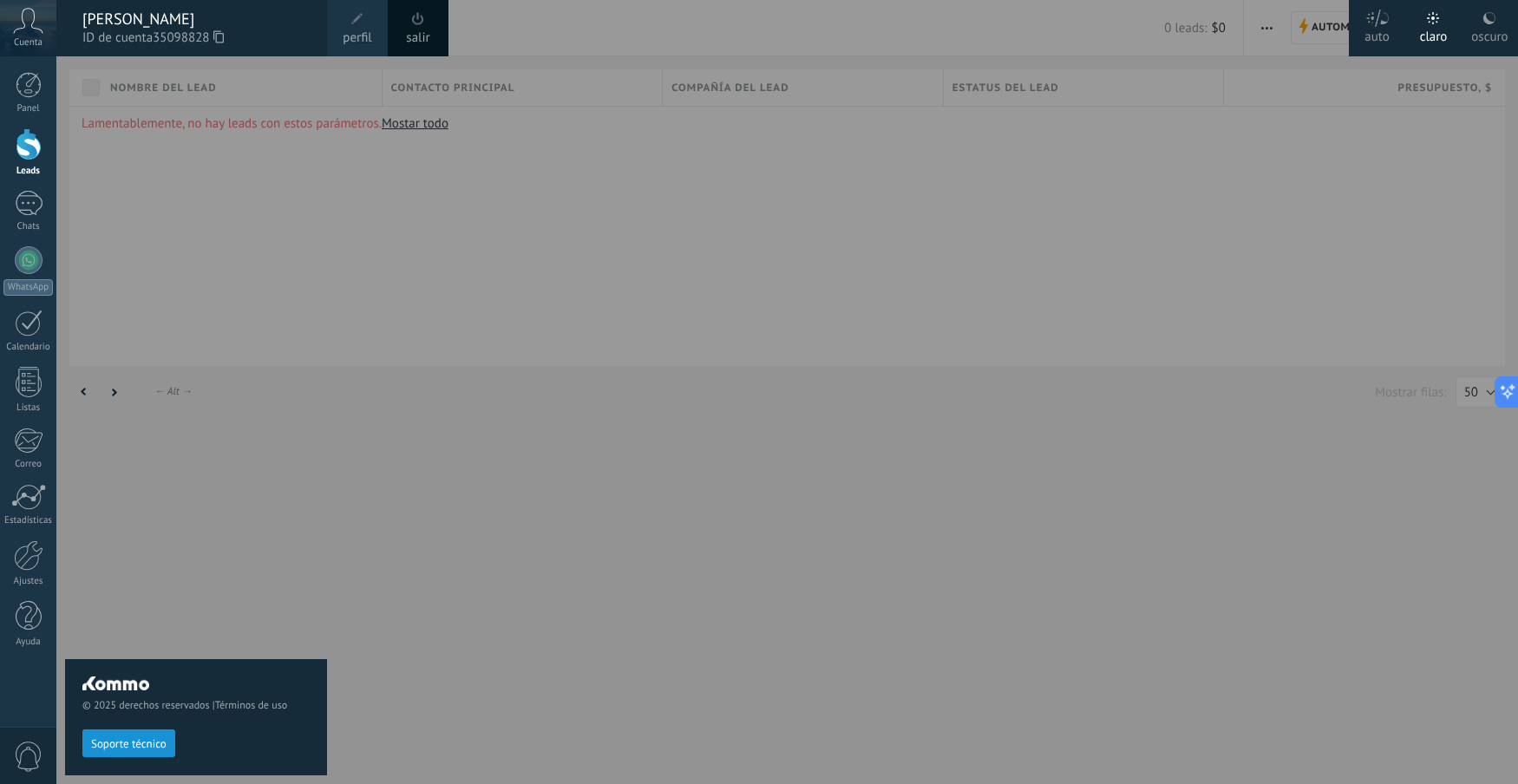
click at [416, 33] on link "salir" at bounding box center [418, 38] width 23 height 19
